Goal: Transaction & Acquisition: Subscribe to service/newsletter

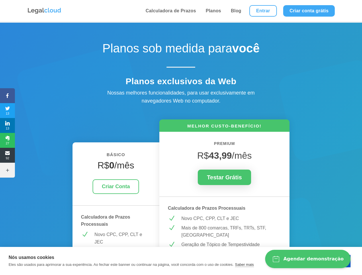
click at [7, 96] on icon at bounding box center [7, 95] width 15 height 5
click at [7, 111] on span "13" at bounding box center [7, 110] width 15 height 9
click at [7, 126] on span "13" at bounding box center [7, 125] width 15 height 9
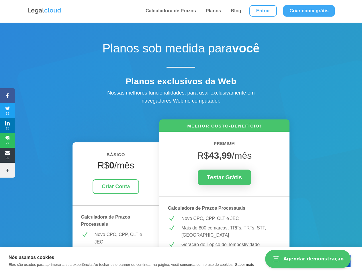
click at [7, 140] on span "27" at bounding box center [7, 140] width 15 height 9
click at [7, 155] on span "92" at bounding box center [7, 155] width 15 height 9
click at [7, 170] on icon at bounding box center [7, 170] width 15 height 5
